Goal: Information Seeking & Learning: Check status

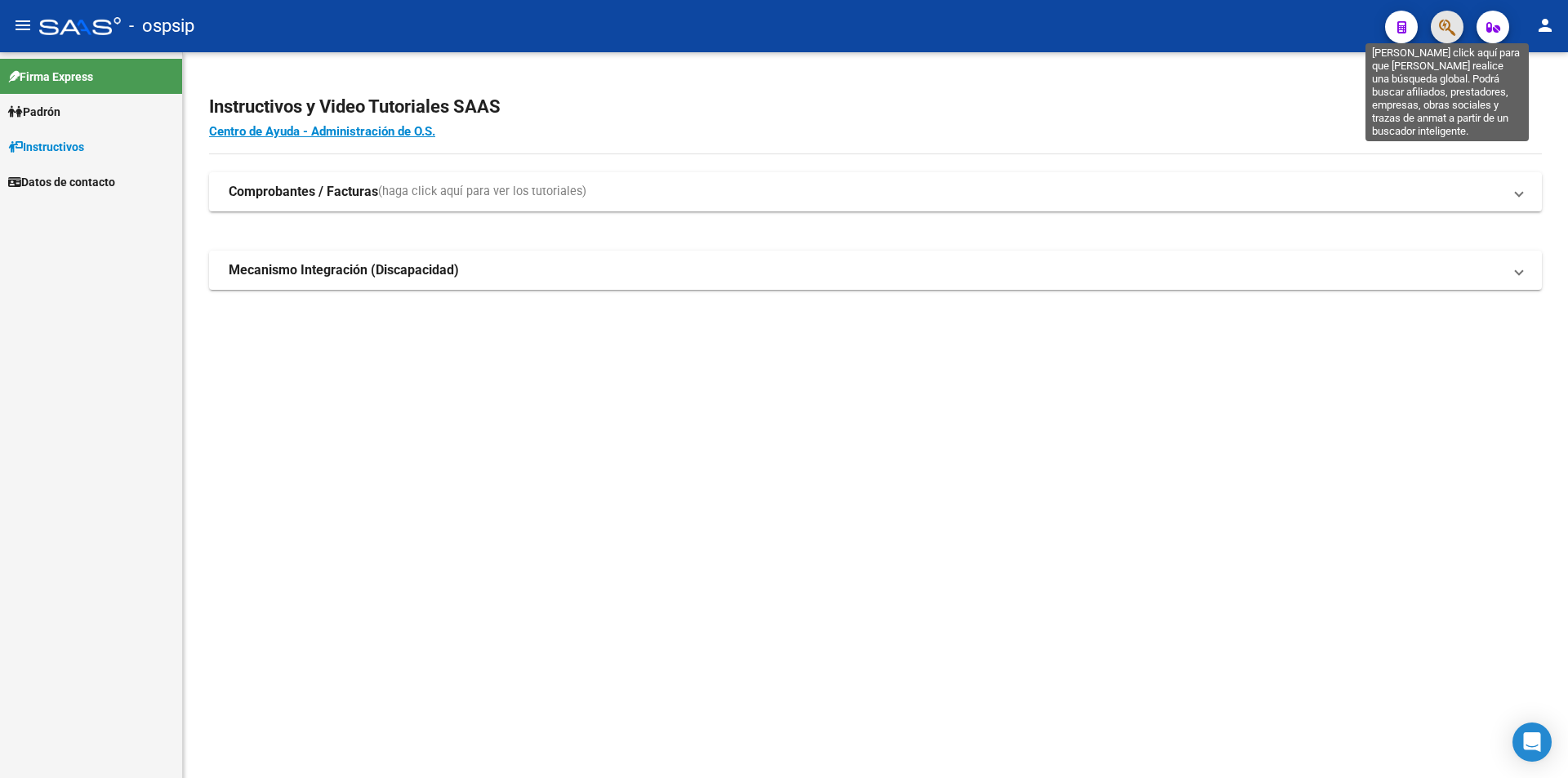
click at [1447, 29] on icon "button" at bounding box center [1447, 27] width 17 height 18
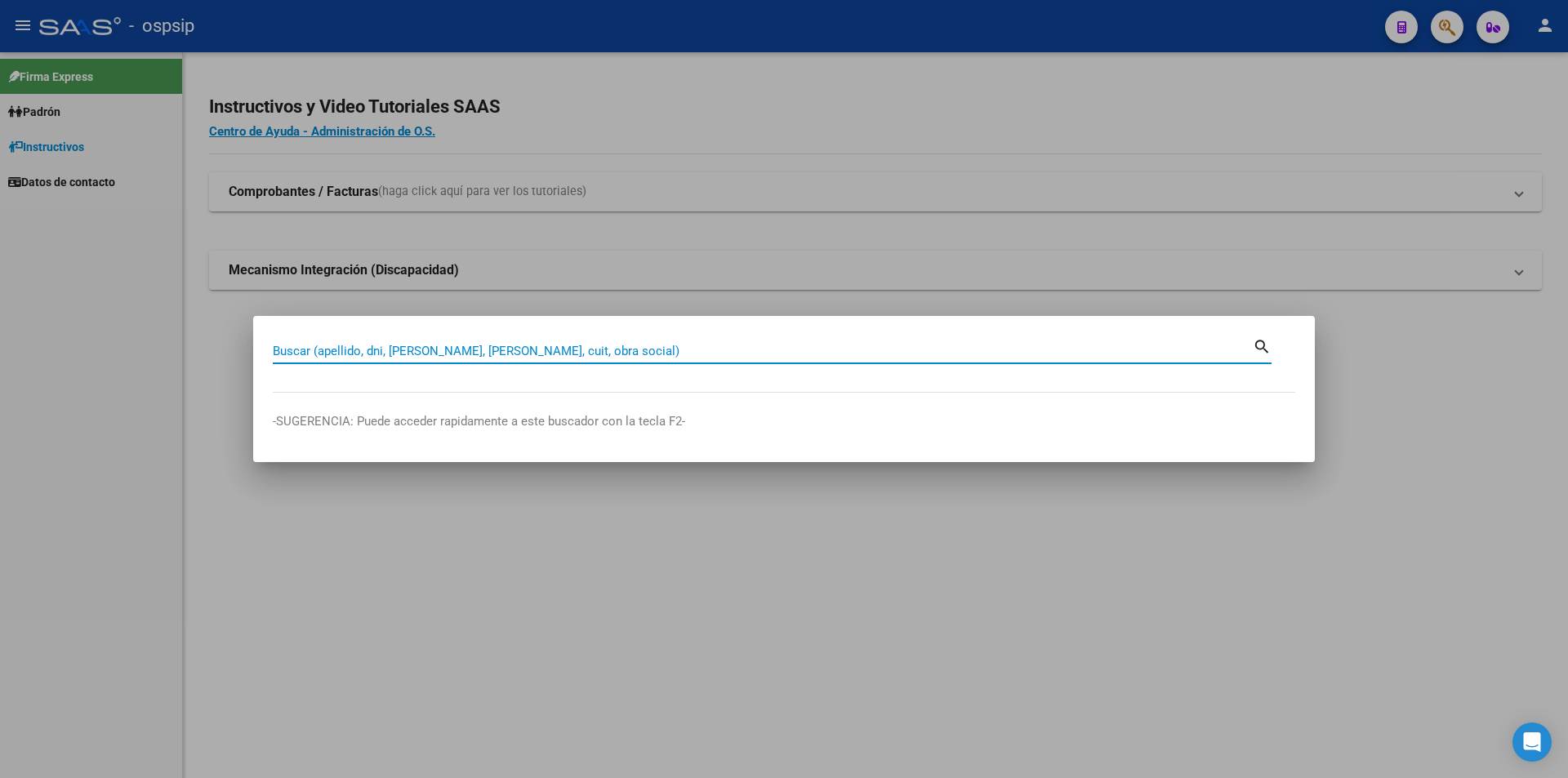
click at [306, 345] on input "Buscar (apellido, dni, [PERSON_NAME], [PERSON_NAME], cuit, obra social)" at bounding box center [763, 352] width 980 height 15
type input "3"
type input "33764563"
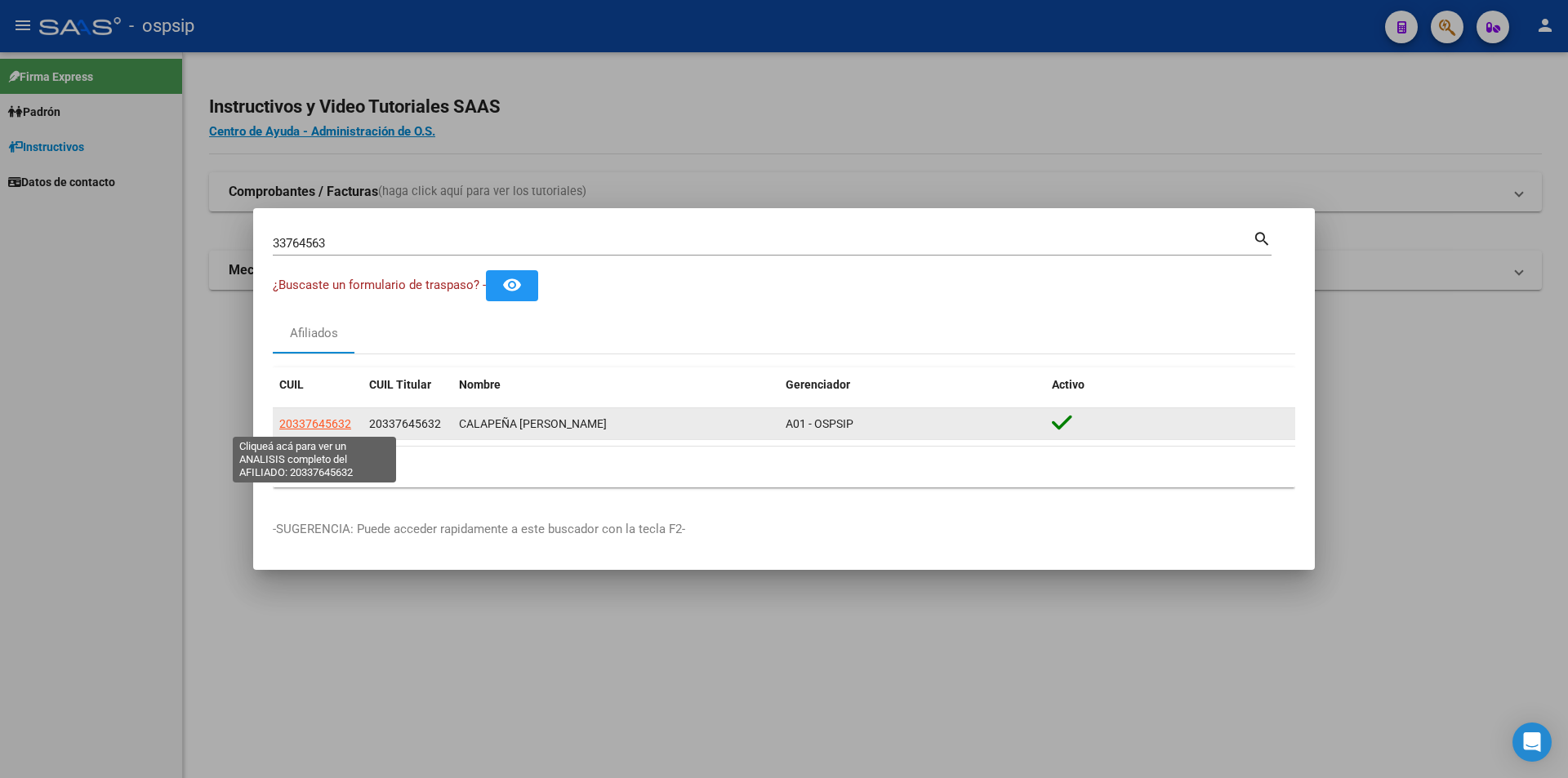
click at [303, 423] on span "20337645632" at bounding box center [316, 424] width 72 height 13
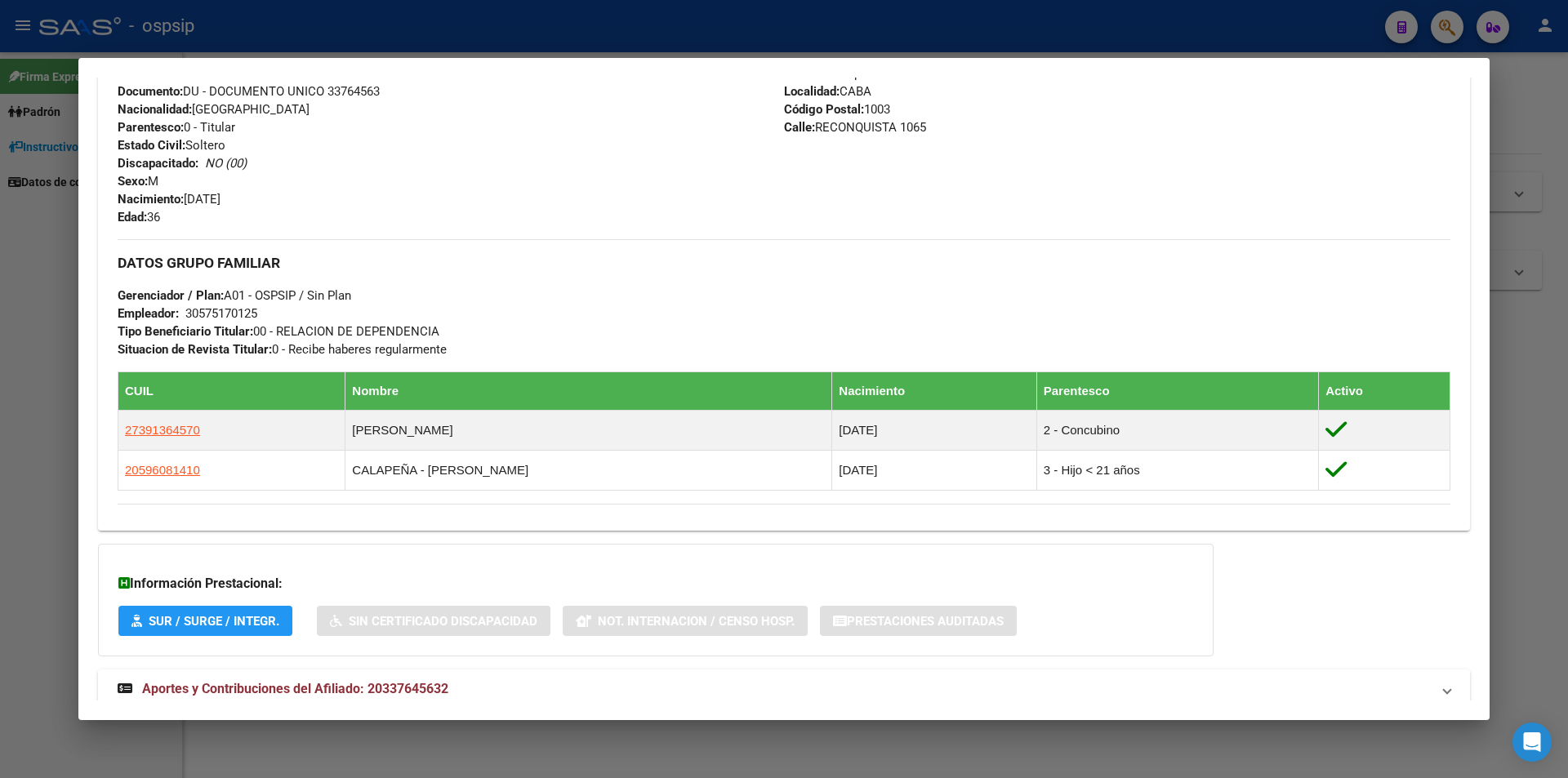
scroll to position [616, 0]
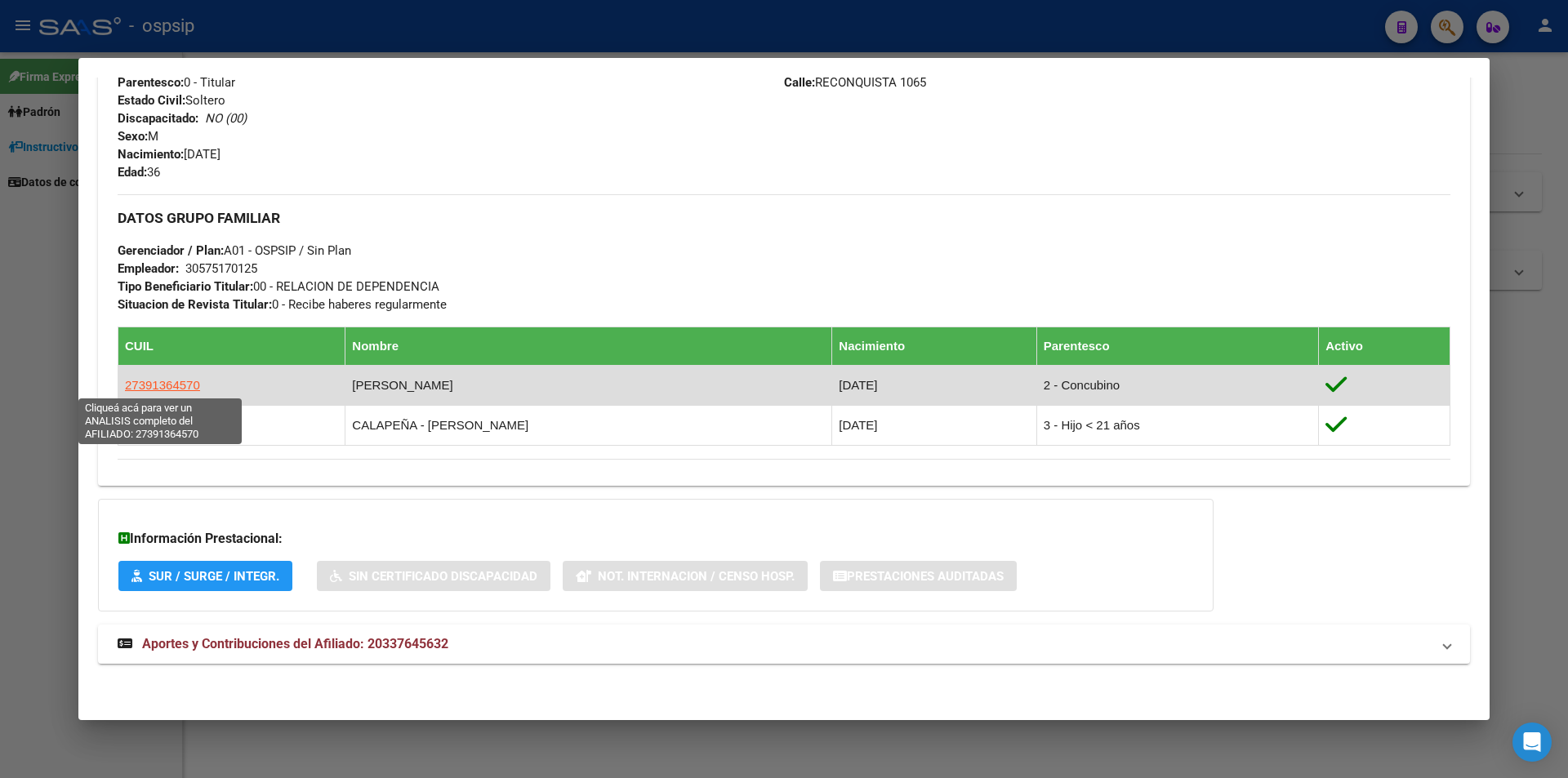
click at [145, 380] on span "27391364570" at bounding box center [162, 385] width 75 height 14
type textarea "27391364570"
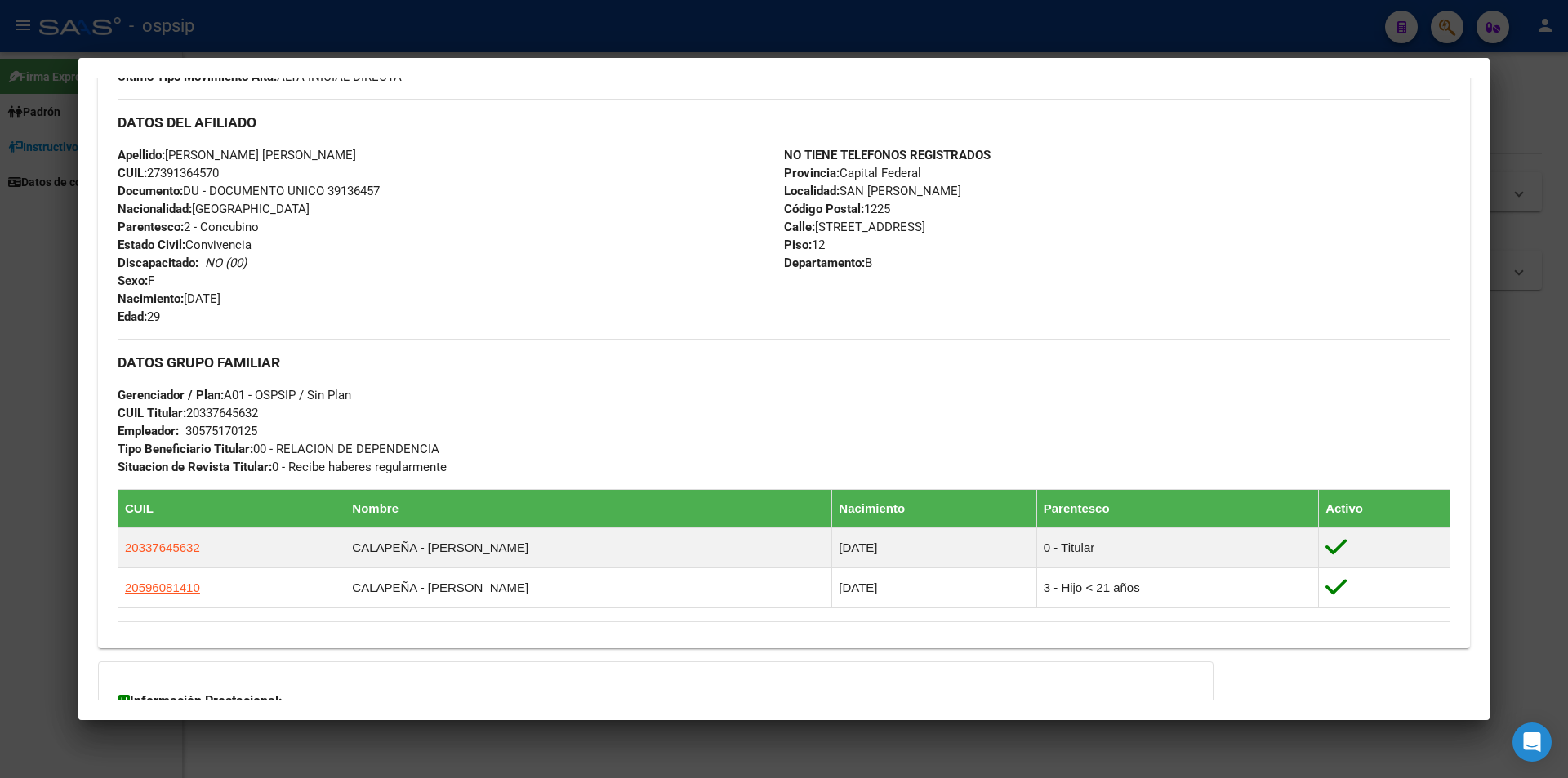
scroll to position [692, 0]
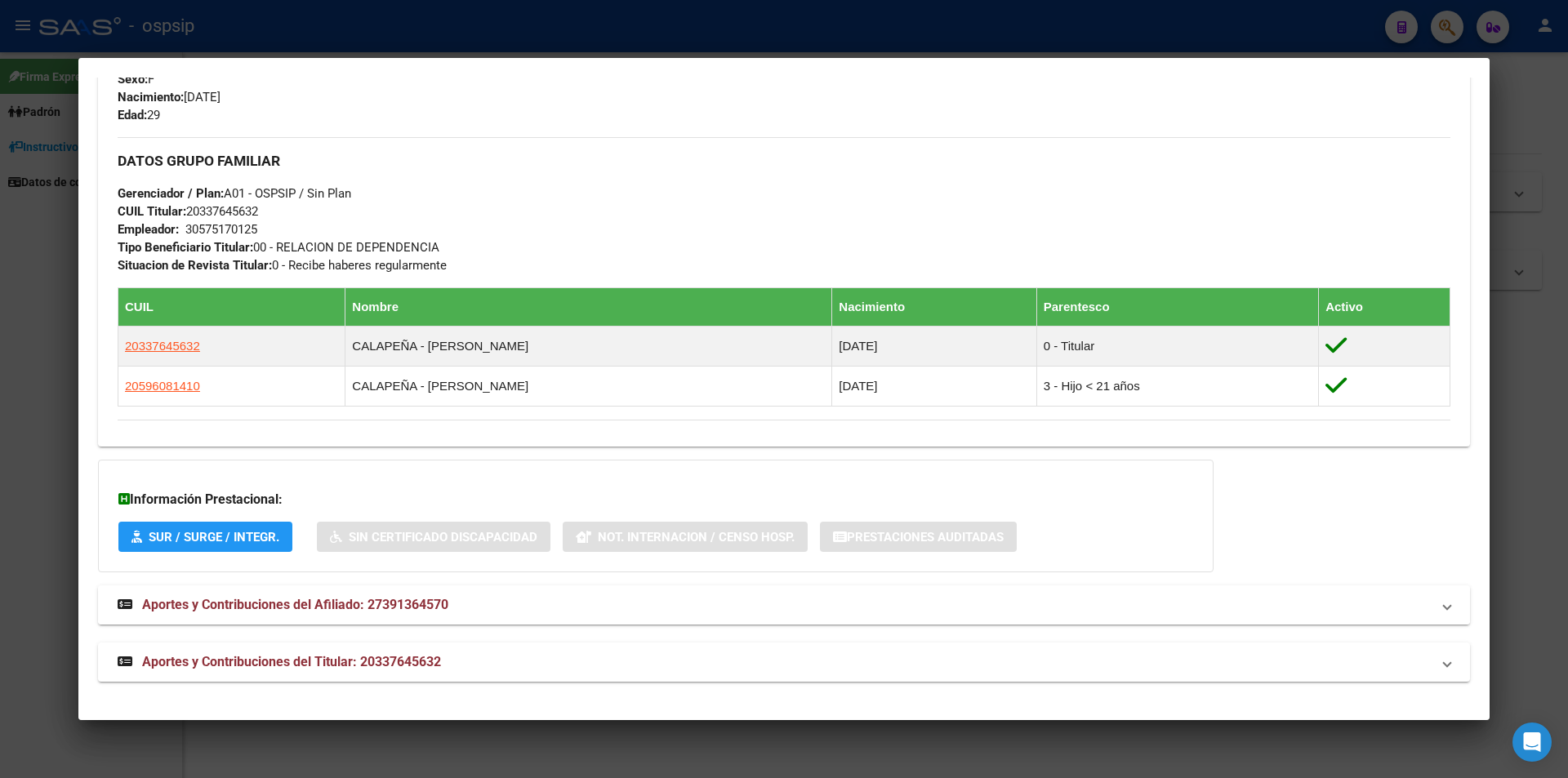
click at [202, 598] on span "Aportes y Contribuciones del Afiliado: 27391364570" at bounding box center [296, 605] width 307 height 16
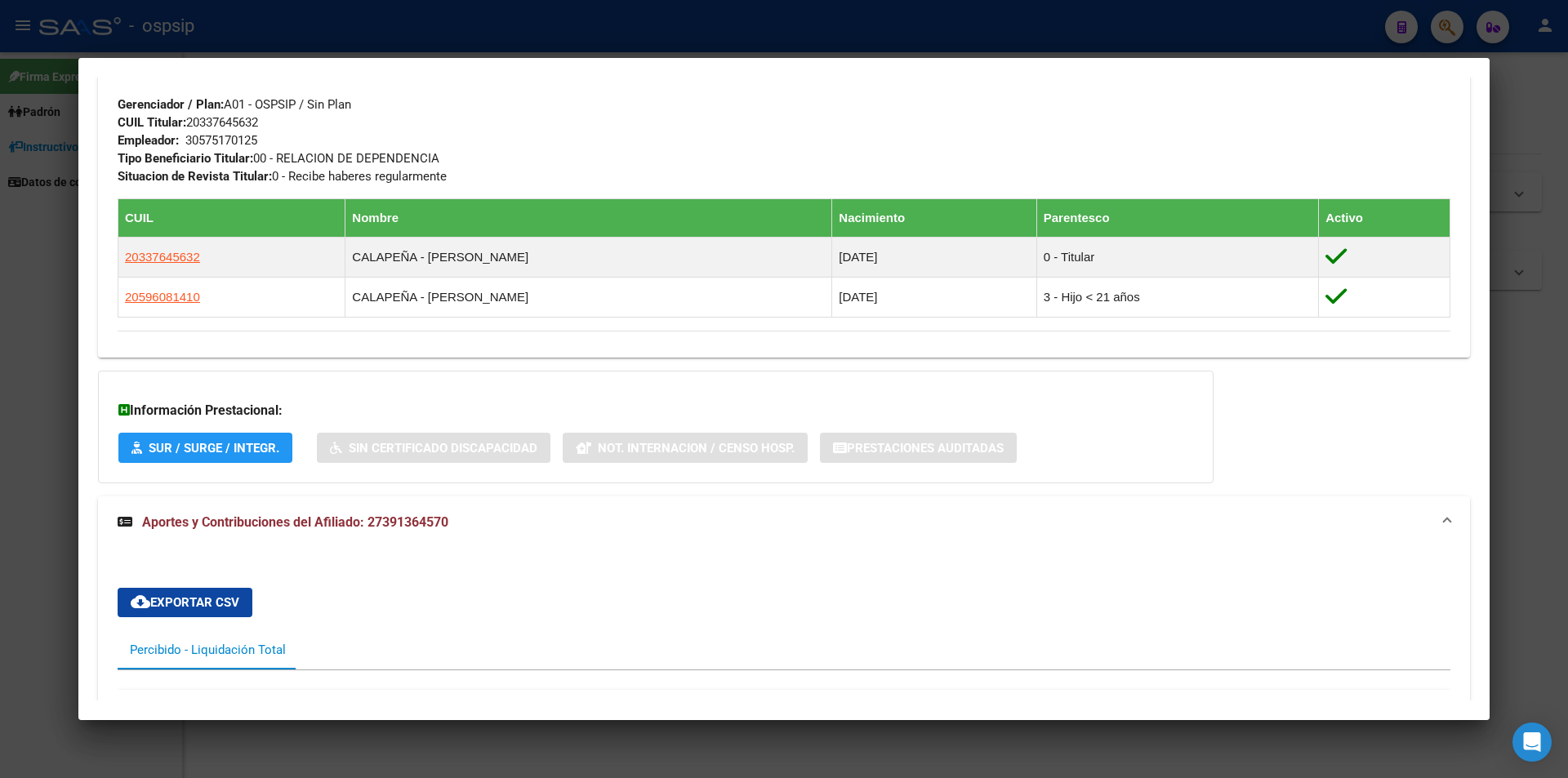
scroll to position [774, 0]
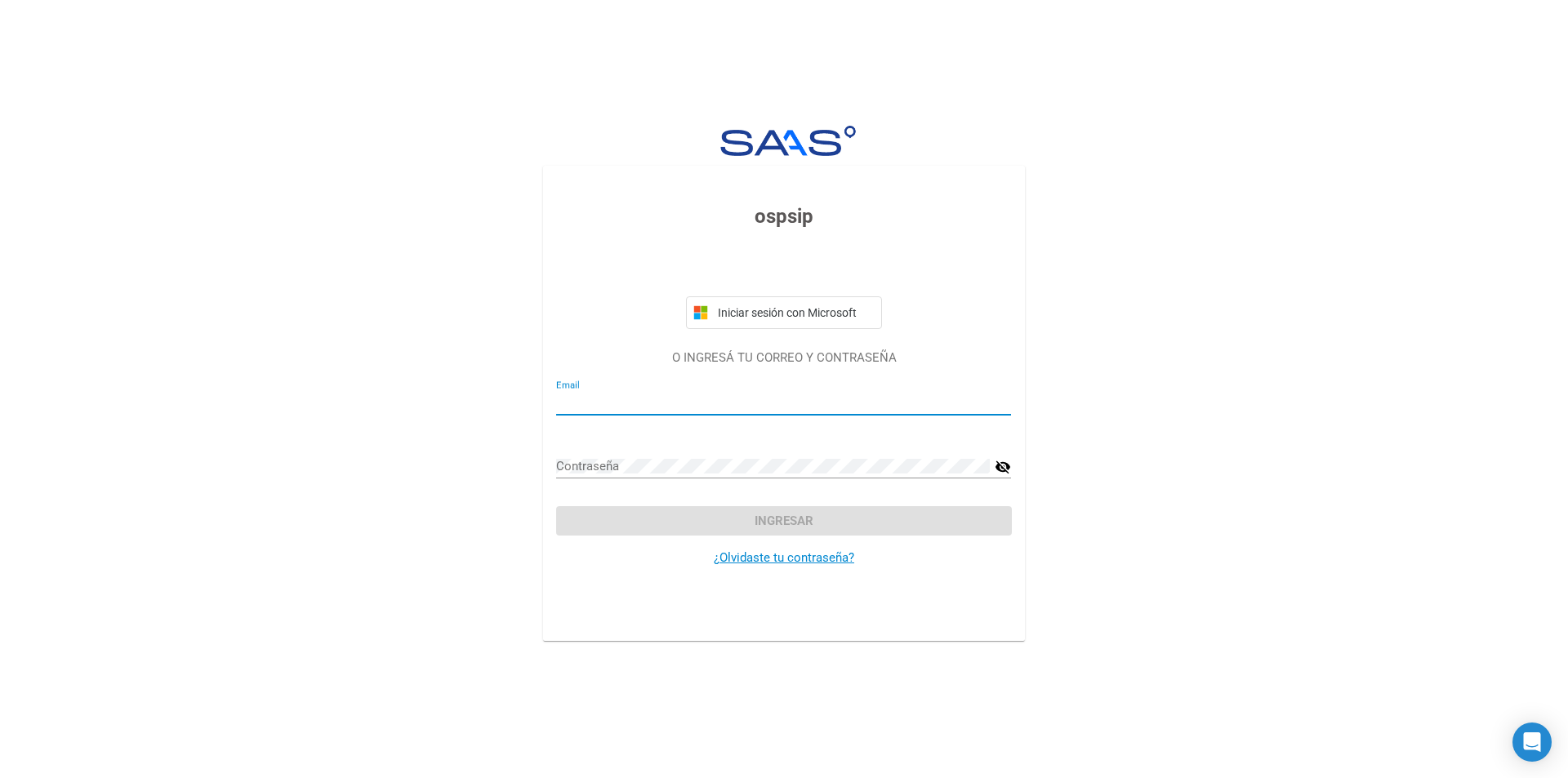
type input "[EMAIL_ADDRESS][DOMAIN_NAME]"
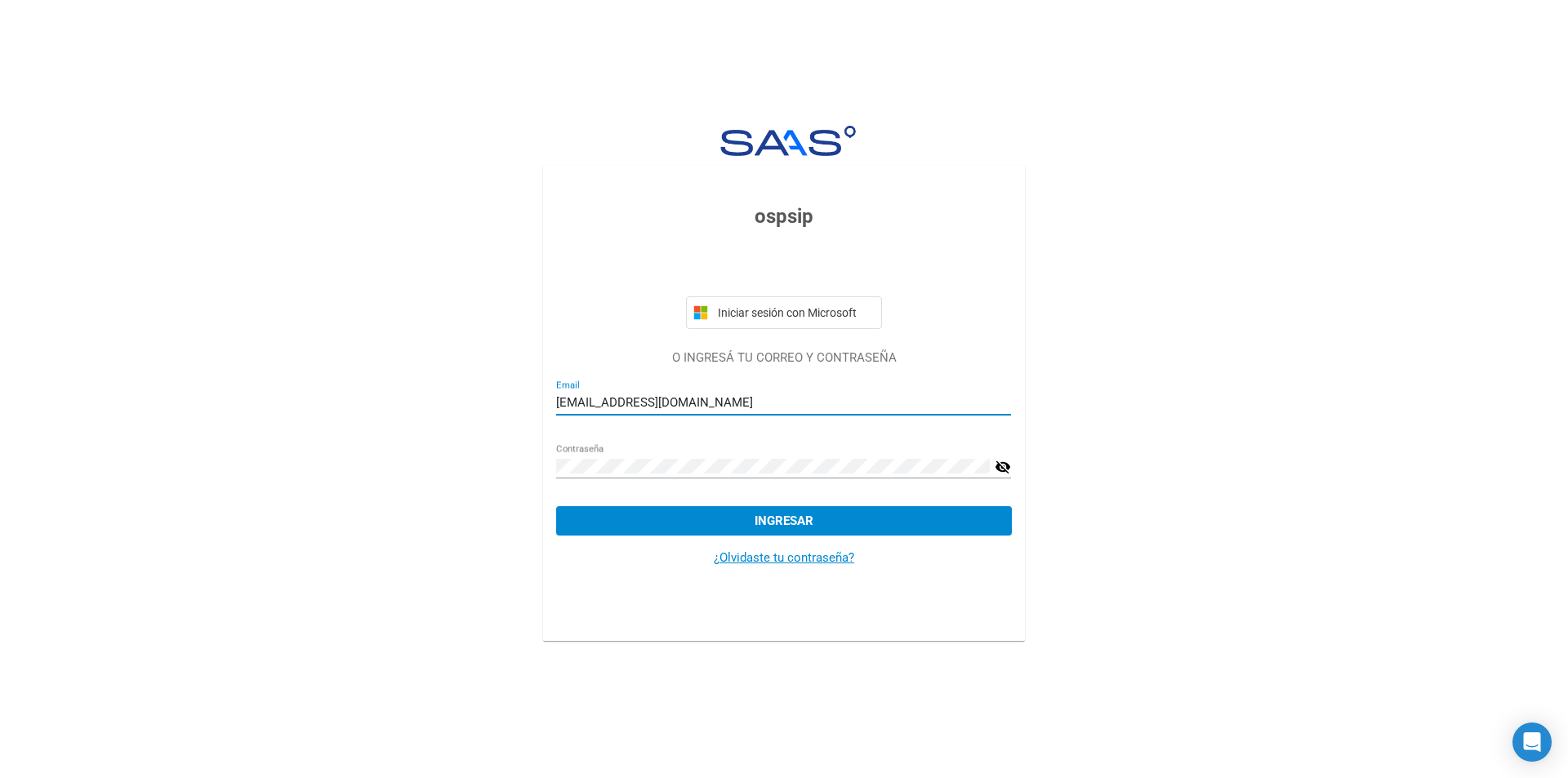
click at [827, 514] on button "Ingresar" at bounding box center [783, 521] width 455 height 29
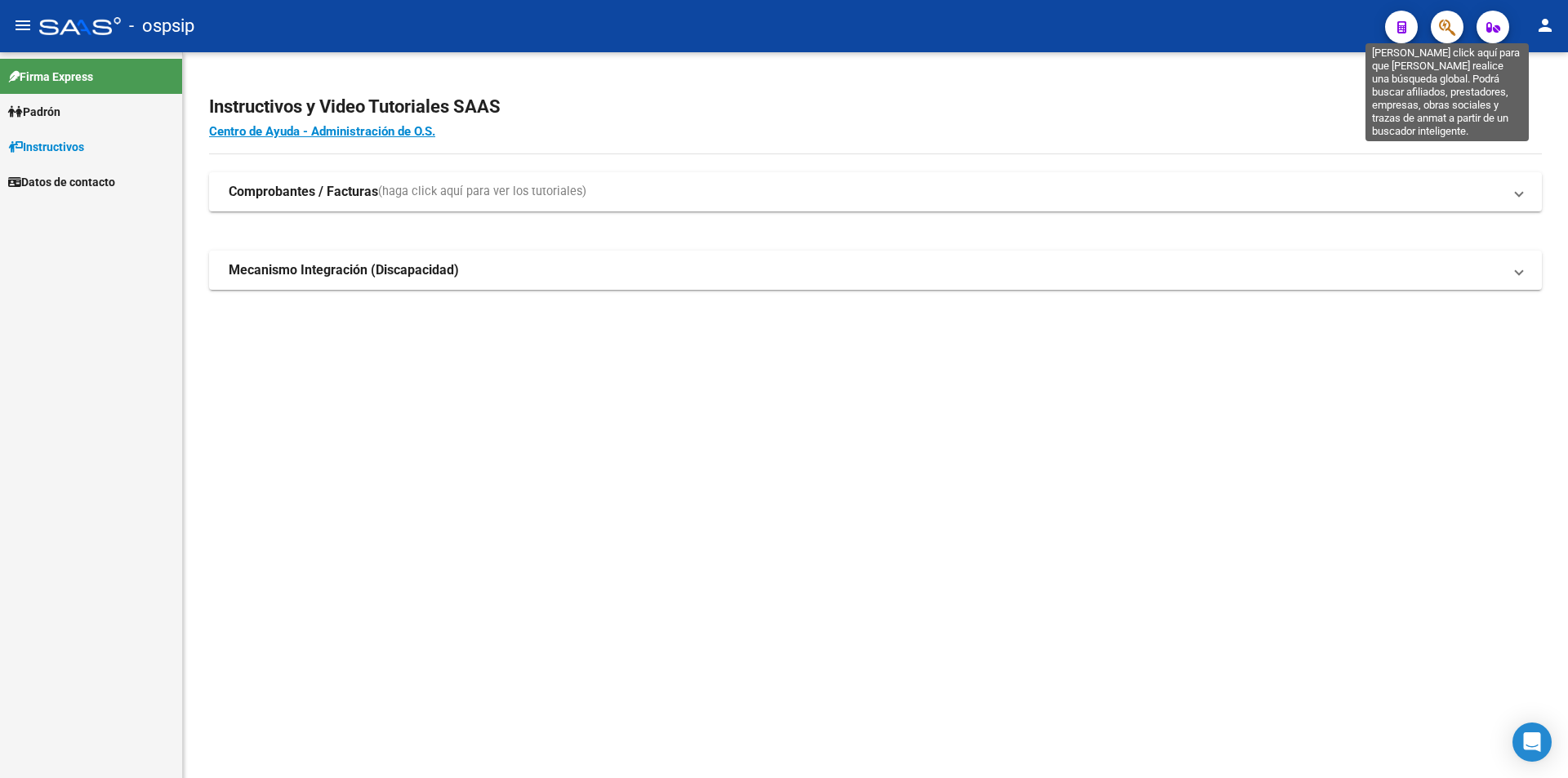
click at [1452, 33] on icon "button" at bounding box center [1447, 27] width 17 height 18
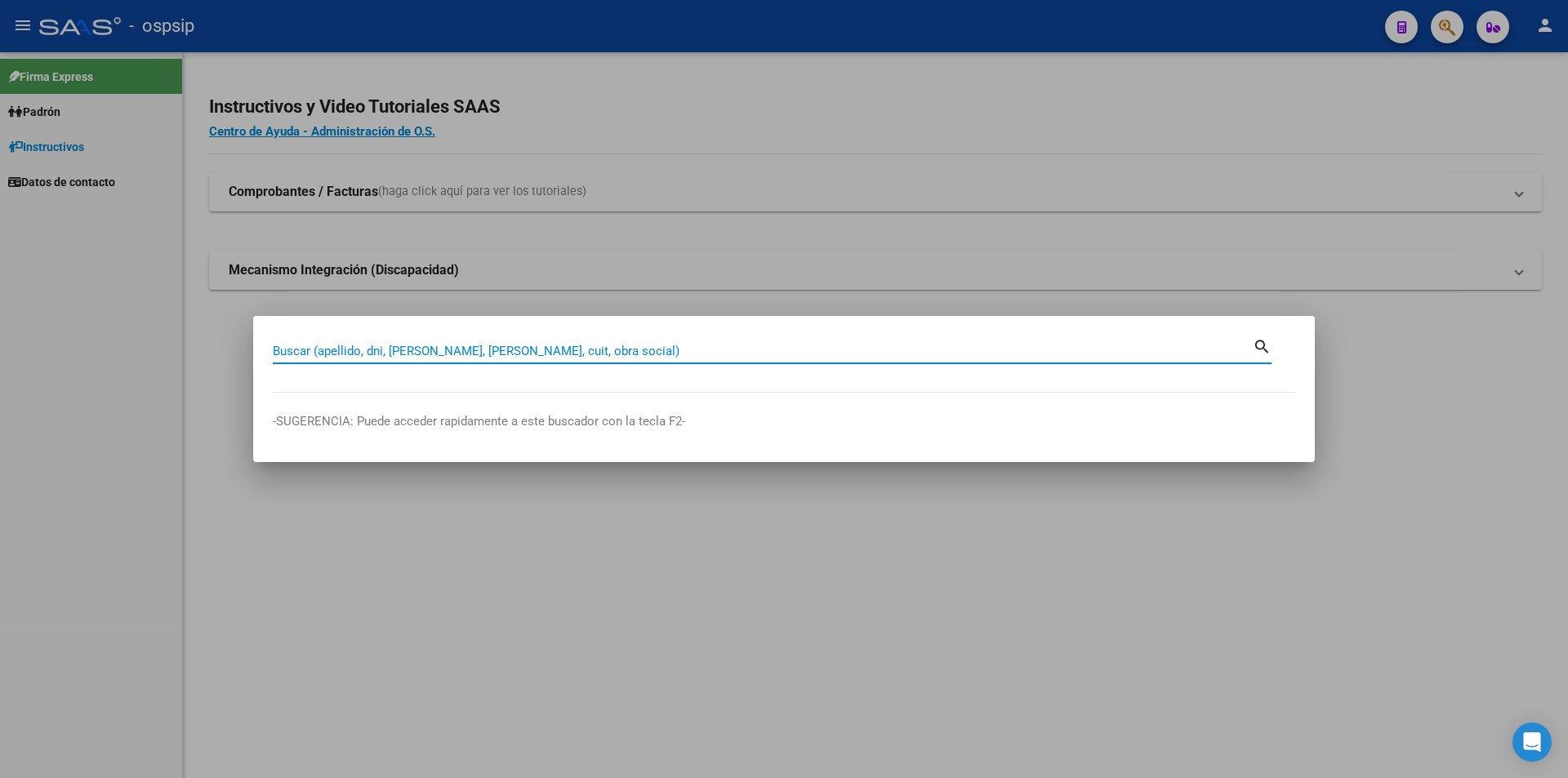
click at [291, 355] on input "Buscar (apellido, dni, [PERSON_NAME], [PERSON_NAME], cuit, obra social)" at bounding box center [763, 352] width 980 height 15
type input "33764563"
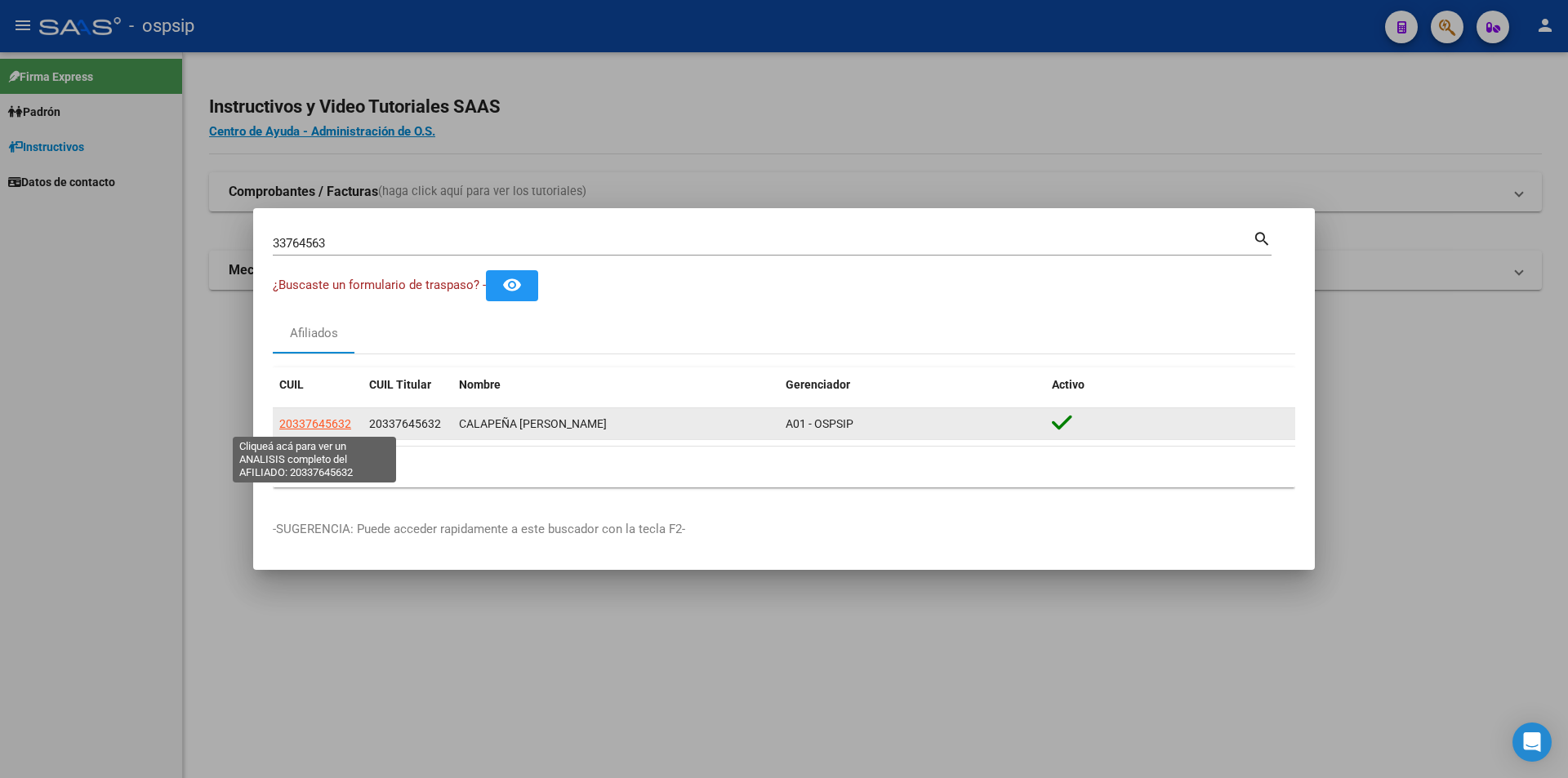
click at [299, 423] on span "20337645632" at bounding box center [316, 424] width 72 height 13
type textarea "20337645632"
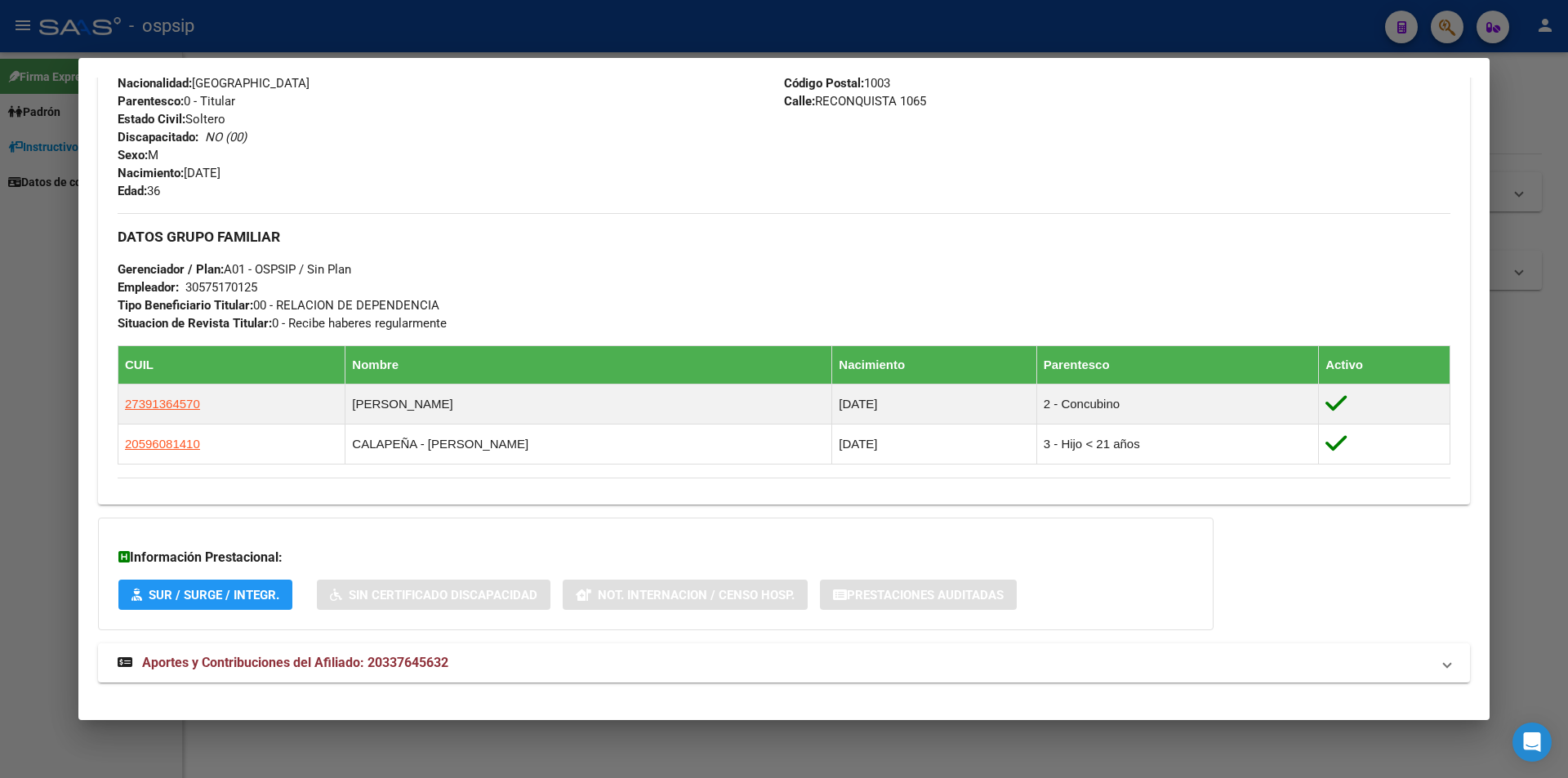
scroll to position [616, 0]
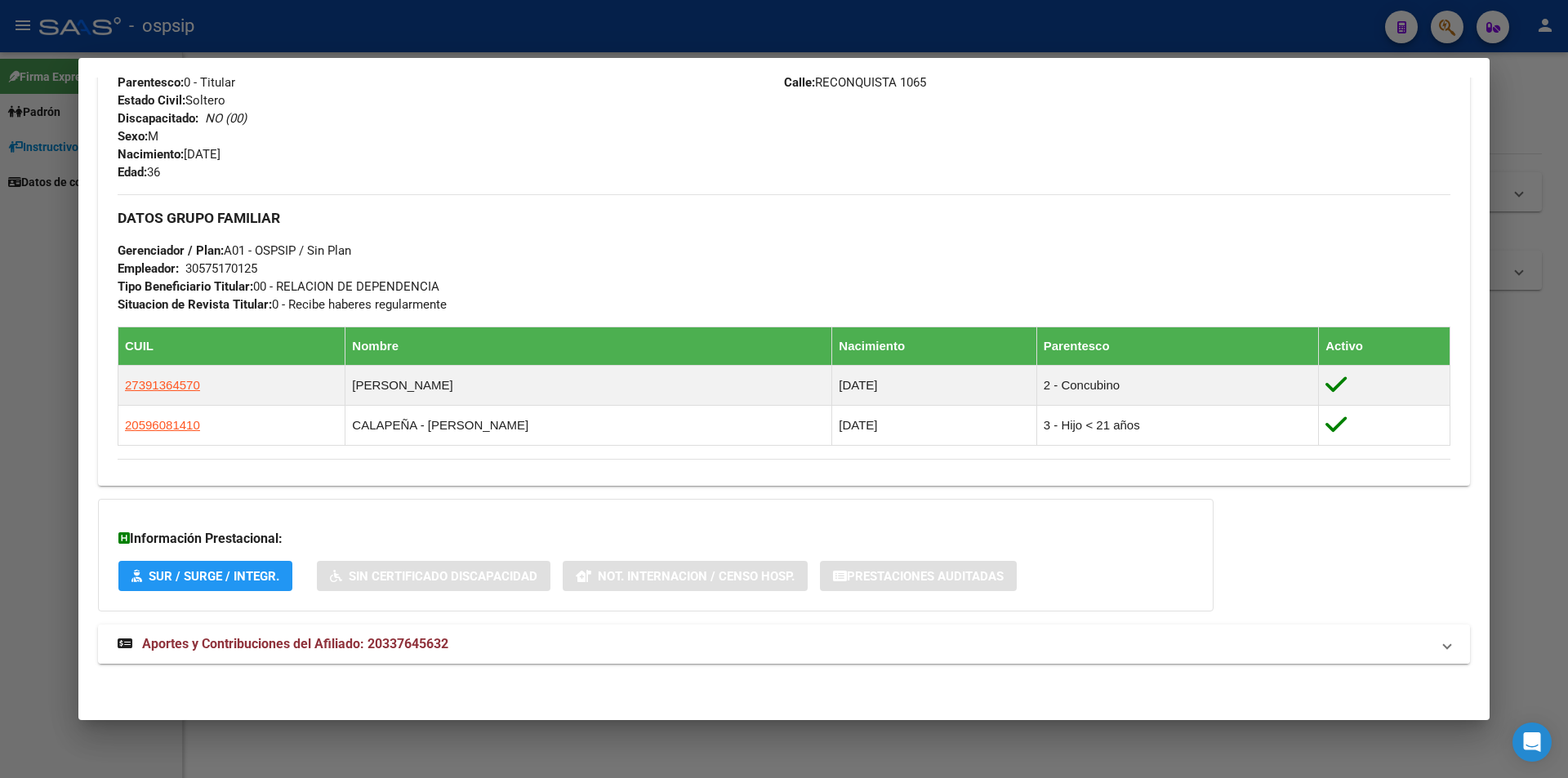
click at [230, 643] on span "Aportes y Contribuciones del Afiliado: 20337645632" at bounding box center [296, 644] width 307 height 16
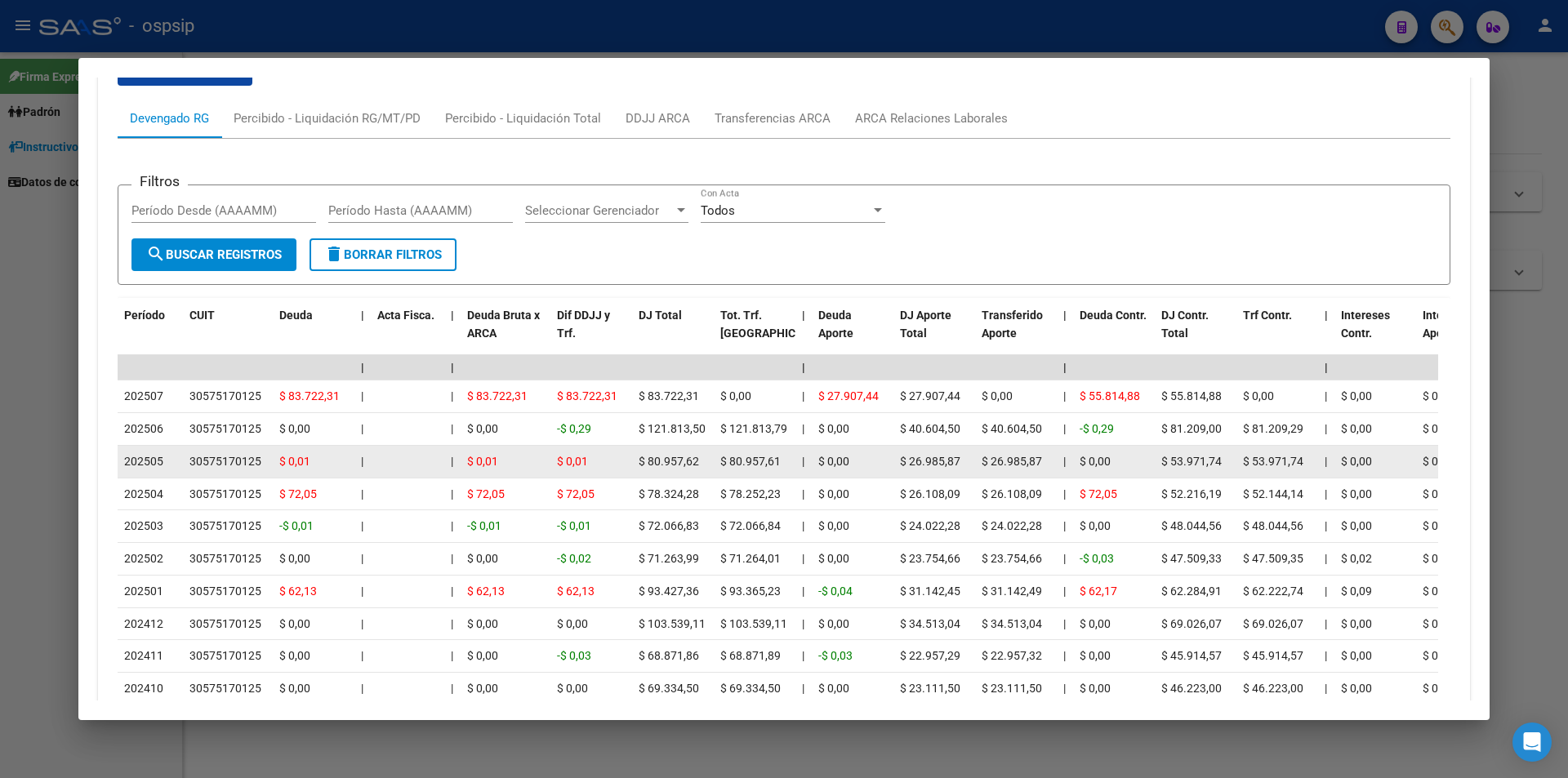
scroll to position [1179, 0]
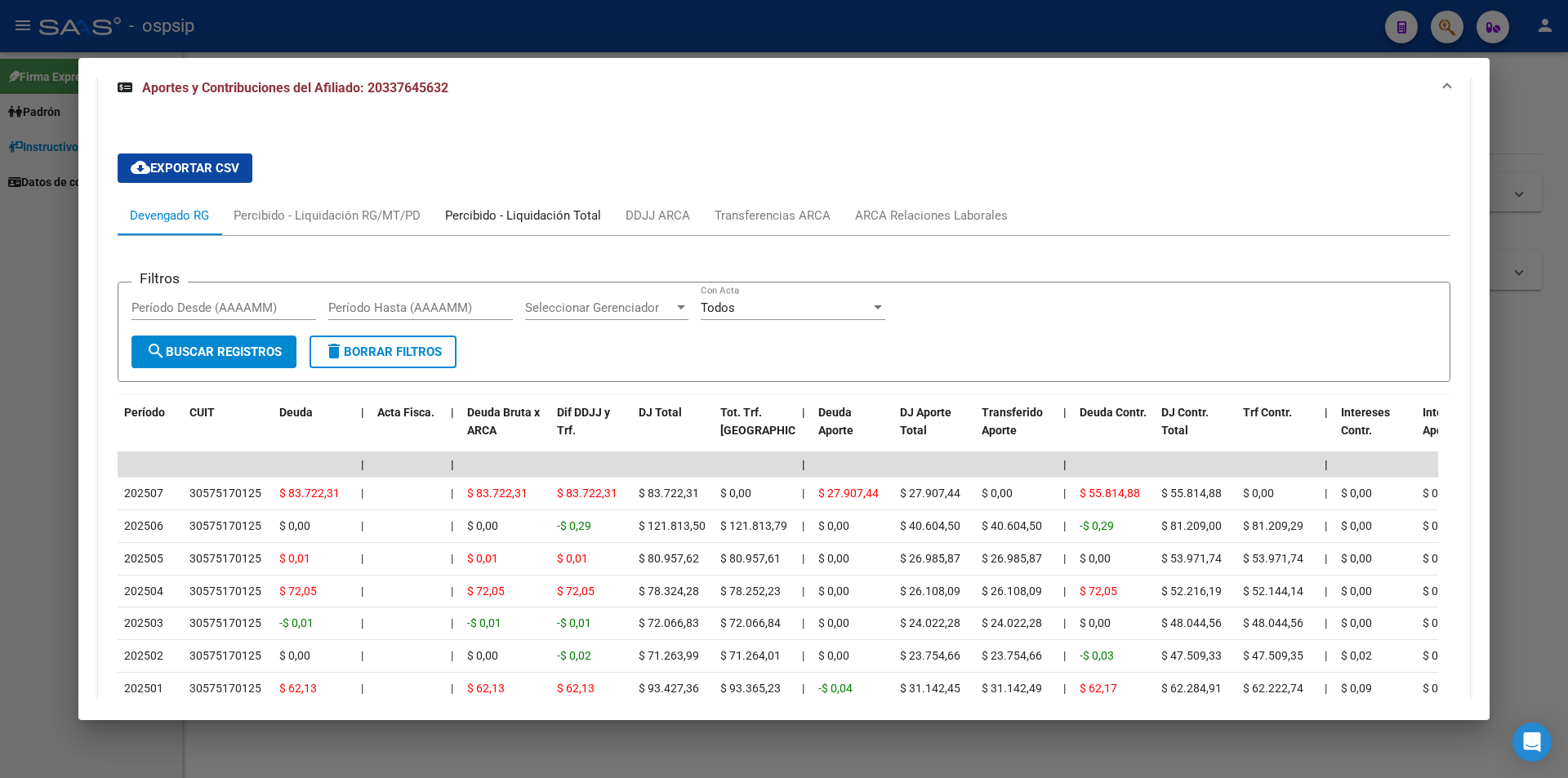
click at [476, 213] on div "Percibido - Liquidación Total" at bounding box center [524, 215] width 156 height 18
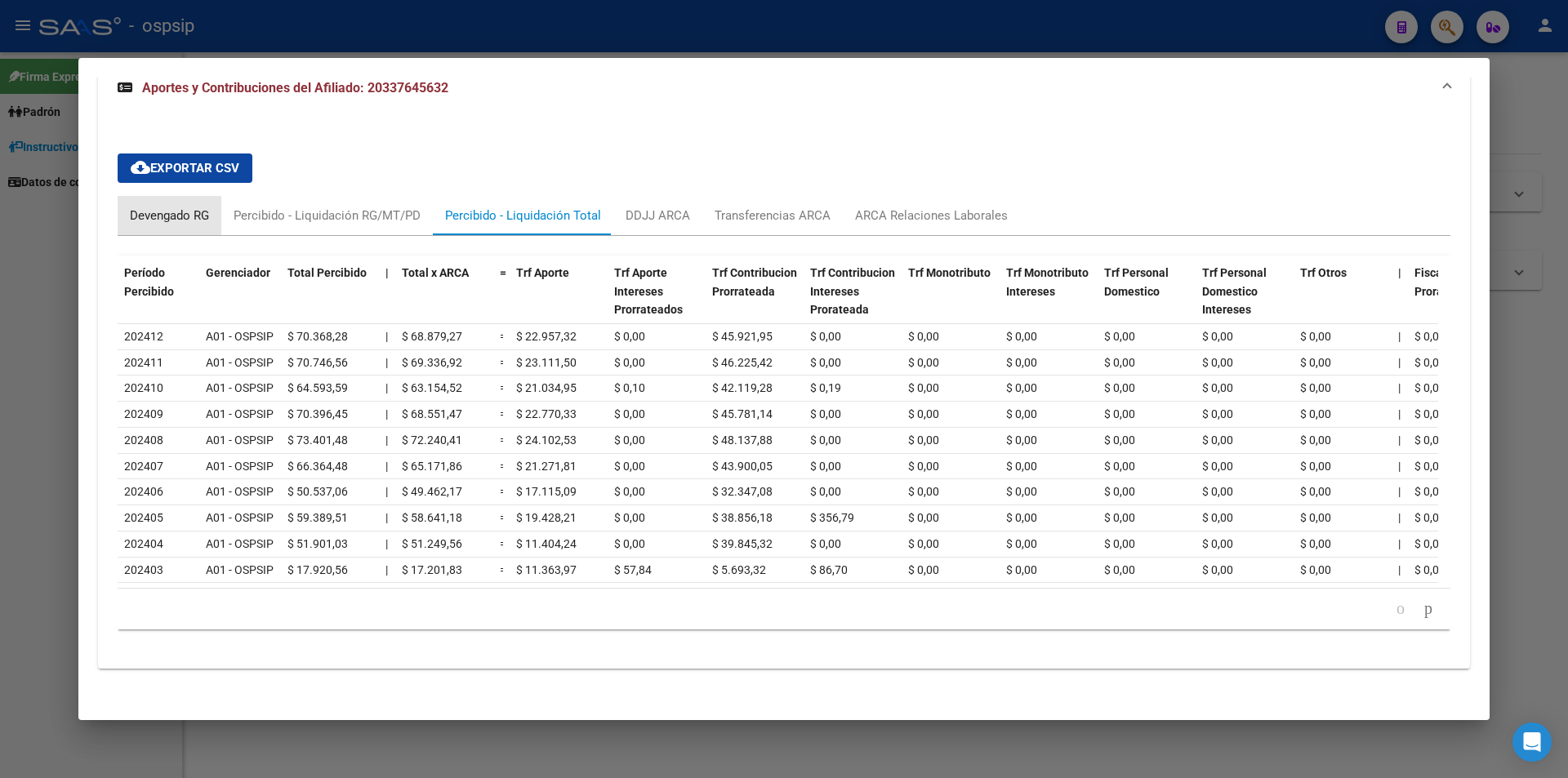
click at [183, 213] on div "Devengado RG" at bounding box center [169, 215] width 80 height 18
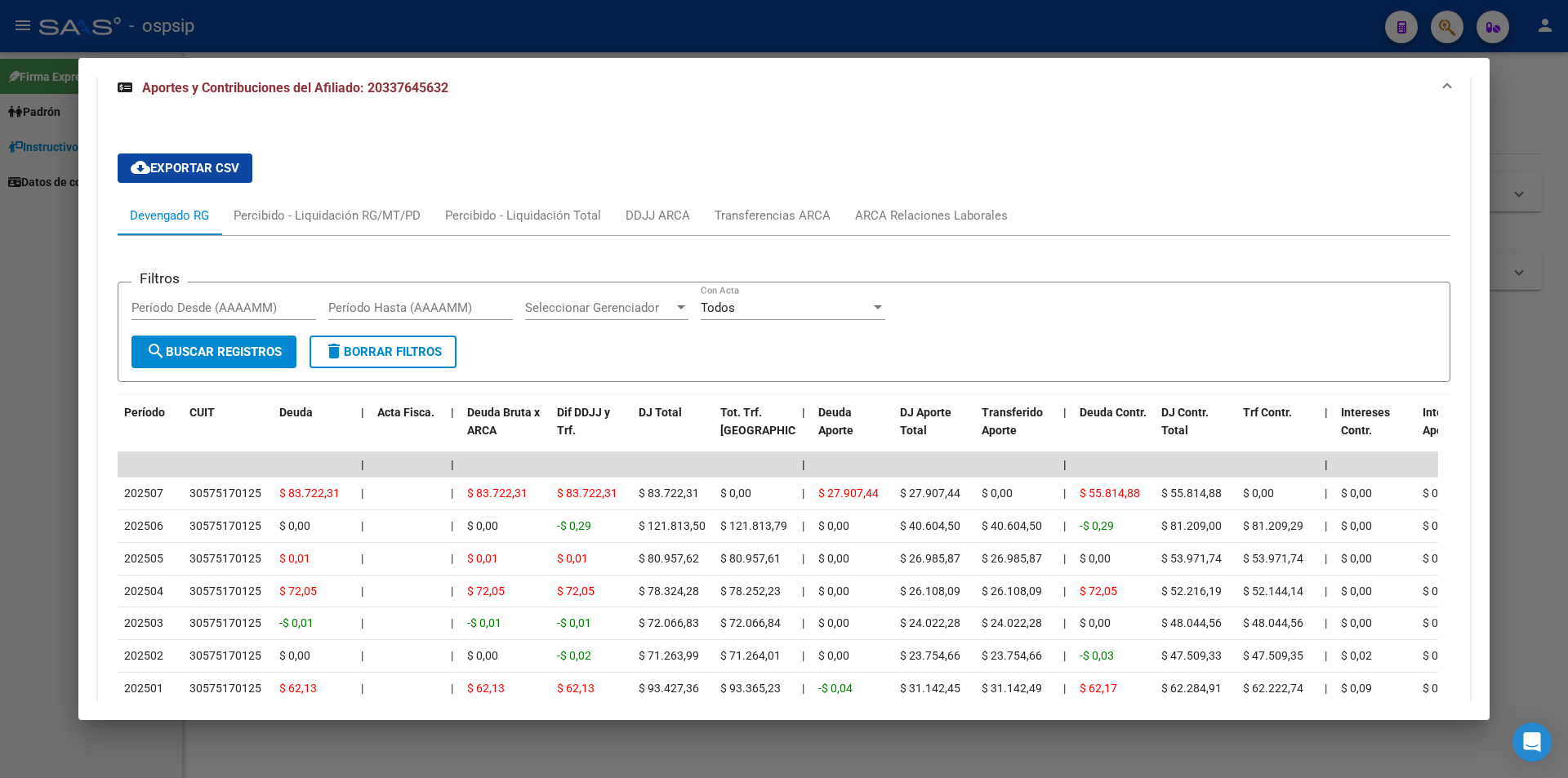
scroll to position [1098, 0]
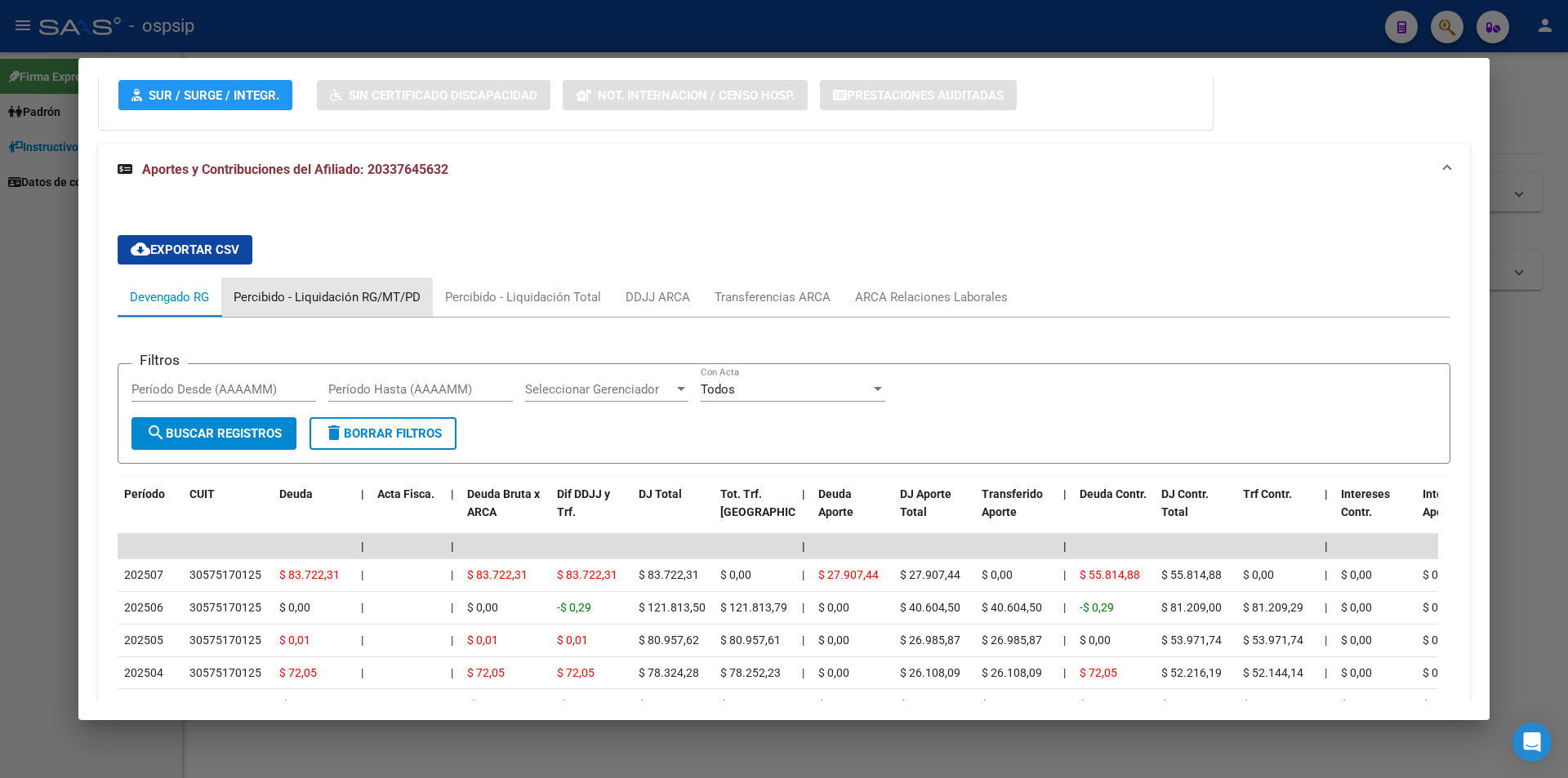
click at [318, 301] on div "Percibido - Liquidación RG/MT/PD" at bounding box center [327, 296] width 187 height 18
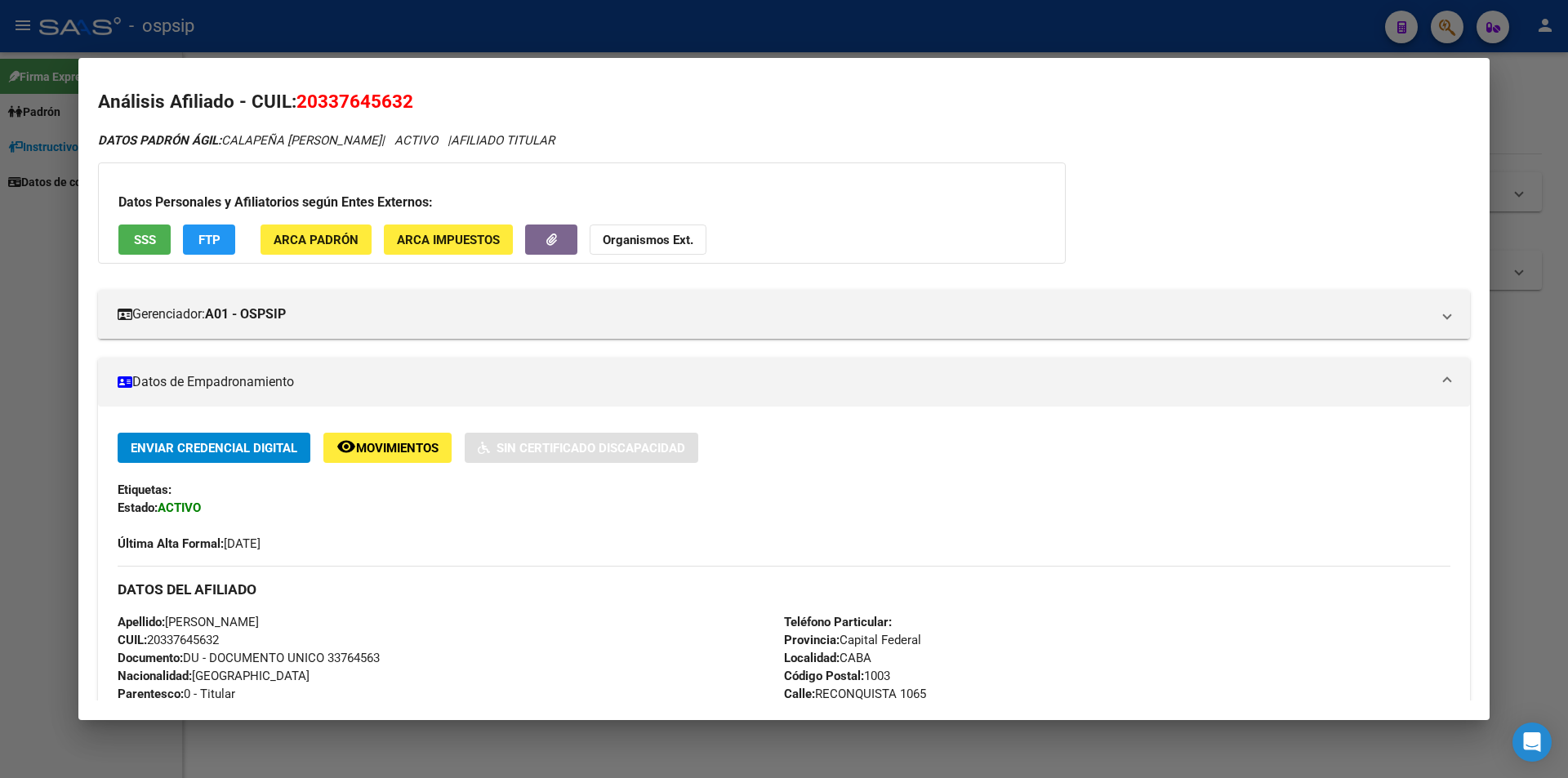
scroll to position [0, 0]
